Goal: Task Accomplishment & Management: Use online tool/utility

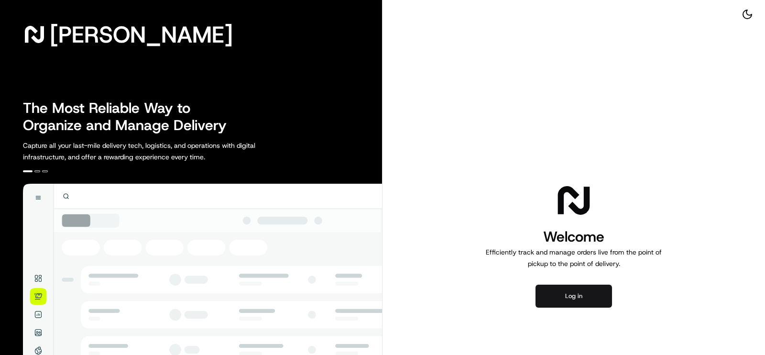
click at [579, 291] on button "Log in" at bounding box center [574, 296] width 77 height 23
